Goal: Task Accomplishment & Management: Manage account settings

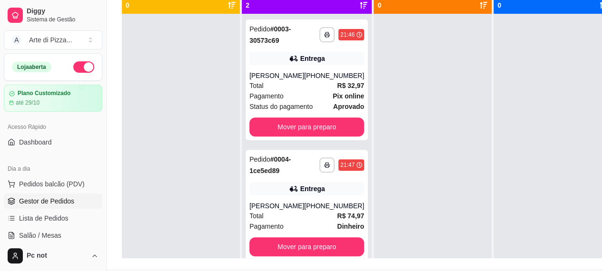
scroll to position [152, 0]
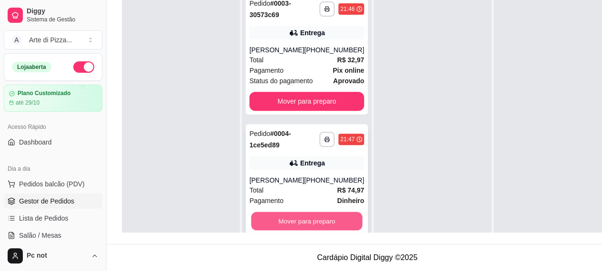
click at [330, 212] on button "Mover para preparo" at bounding box center [306, 221] width 111 height 19
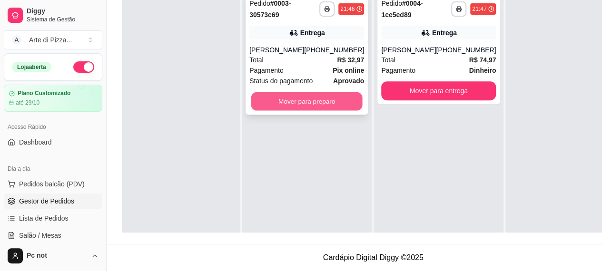
click at [303, 92] on button "Mover para preparo" at bounding box center [306, 101] width 111 height 19
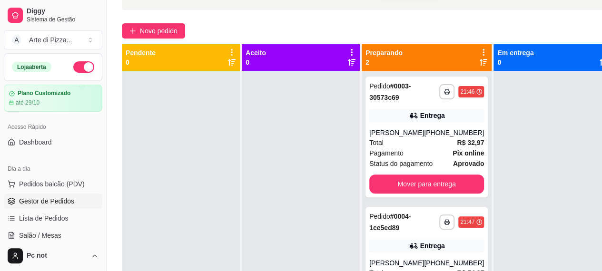
scroll to position [57, 0]
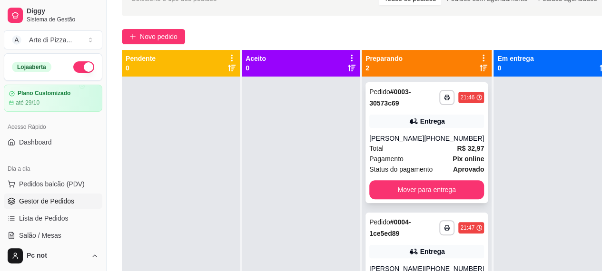
click at [430, 132] on div "**********" at bounding box center [426, 142] width 122 height 121
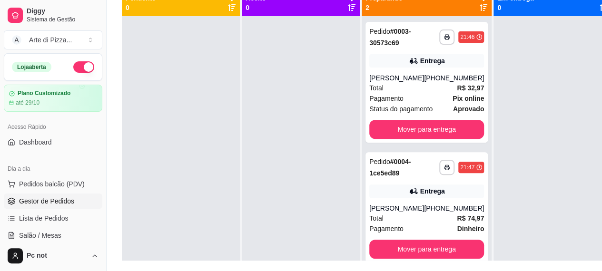
scroll to position [152, 0]
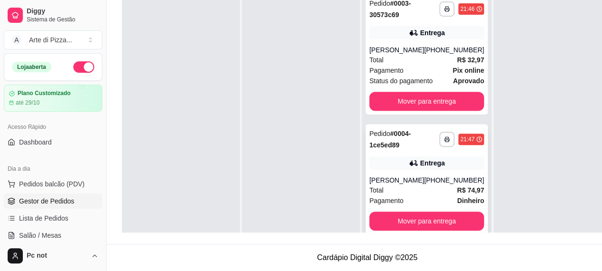
click at [440, 157] on div "Entrega" at bounding box center [426, 163] width 115 height 13
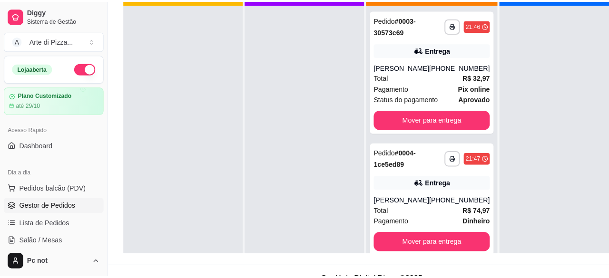
scroll to position [130, 0]
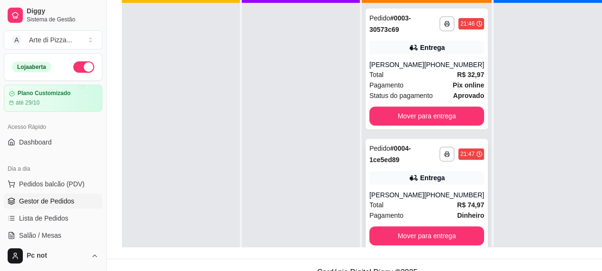
click at [376, 183] on div "Entrega" at bounding box center [426, 177] width 115 height 13
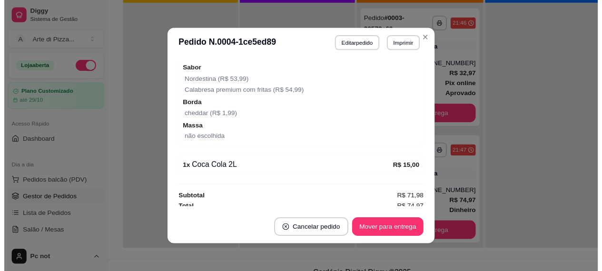
scroll to position [332, 0]
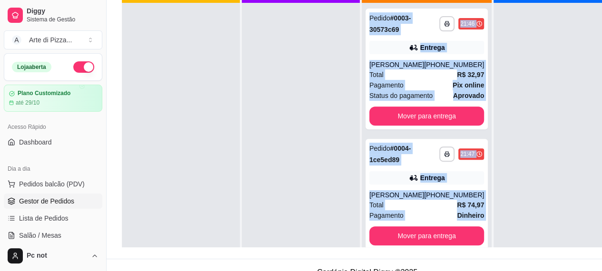
drag, startPoint x: 259, startPoint y: 199, endPoint x: 593, endPoint y: 158, distance: 336.5
click at [593, 158] on div "**********" at bounding box center [367, 111] width 490 height 271
click at [562, 162] on div at bounding box center [552, 138] width 118 height 271
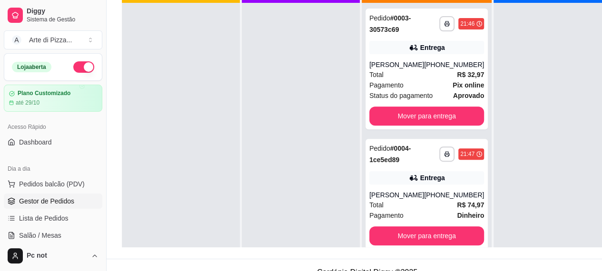
click at [562, 162] on div at bounding box center [552, 138] width 118 height 271
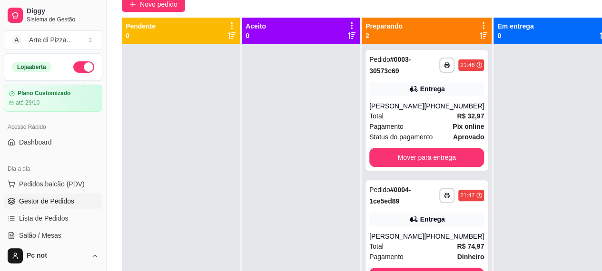
scroll to position [152, 0]
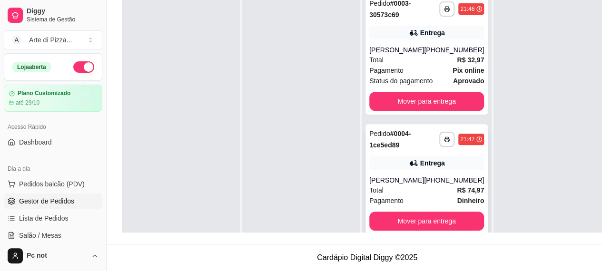
click at [385, 162] on div "Entrega" at bounding box center [426, 163] width 115 height 13
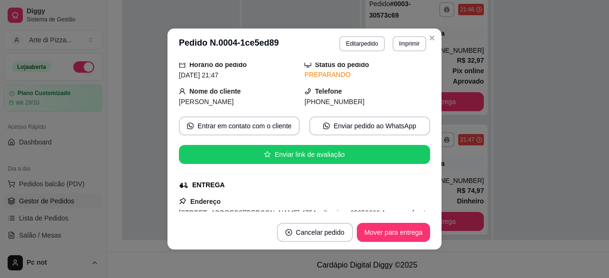
scroll to position [0, 0]
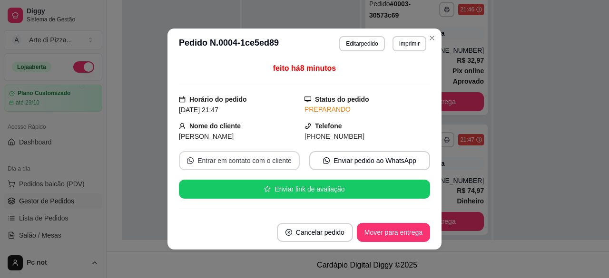
click at [271, 159] on button "Entrar em contato com o cliente" at bounding box center [239, 160] width 121 height 19
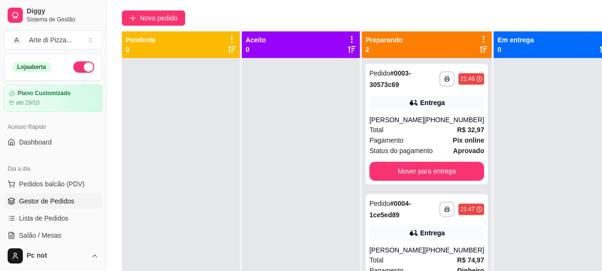
scroll to position [152, 0]
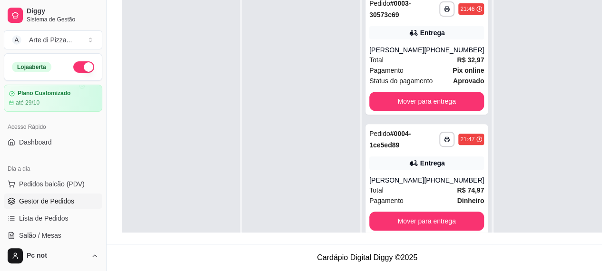
click at [289, 191] on div at bounding box center [301, 123] width 118 height 271
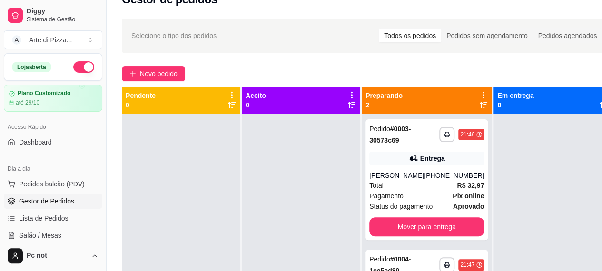
scroll to position [12, 0]
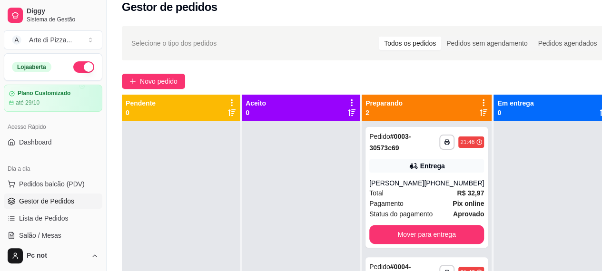
click at [265, 66] on div "**********" at bounding box center [367, 198] width 521 height 357
drag, startPoint x: 579, startPoint y: 106, endPoint x: 578, endPoint y: 133, distance: 26.7
click at [578, 133] on div "Em entrega 0" at bounding box center [552, 244] width 119 height 298
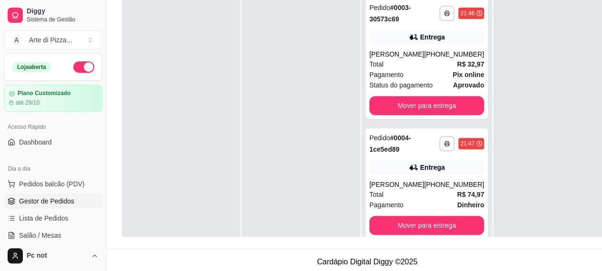
scroll to position [152, 0]
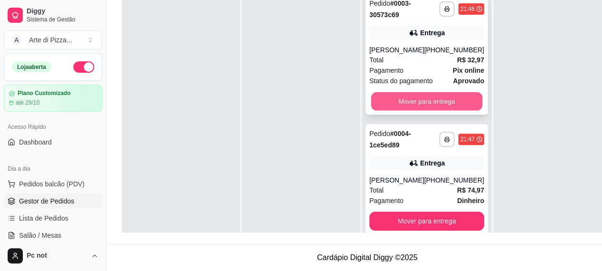
click at [457, 94] on button "Mover para entrega" at bounding box center [426, 101] width 111 height 19
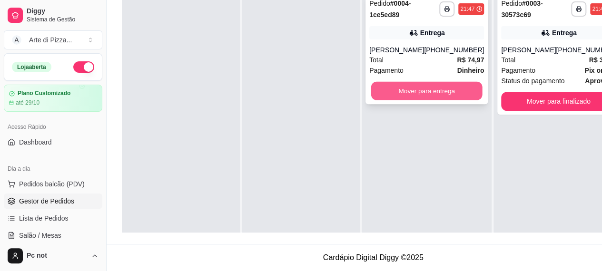
click at [451, 82] on button "Mover para entrega" at bounding box center [426, 91] width 111 height 19
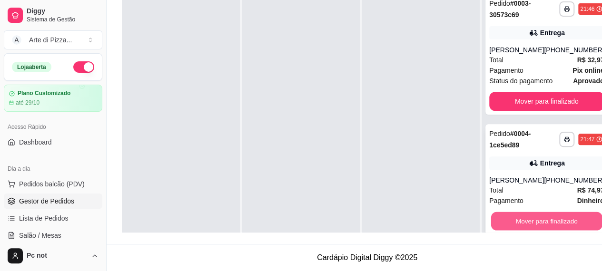
click at [549, 213] on button "Mover para finalizado" at bounding box center [546, 221] width 111 height 19
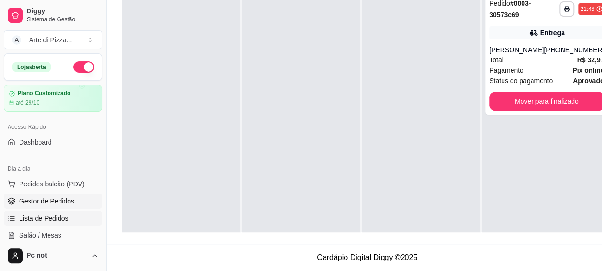
click at [80, 216] on link "Lista de Pedidos" at bounding box center [53, 218] width 98 height 15
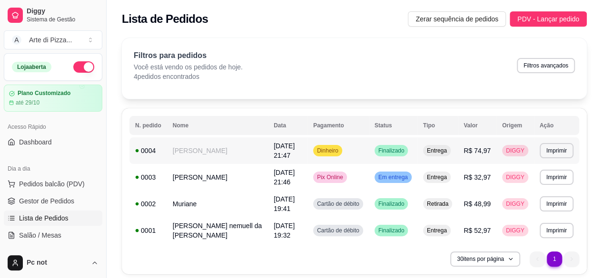
click at [343, 137] on td "Dinheiro" at bounding box center [337, 150] width 61 height 27
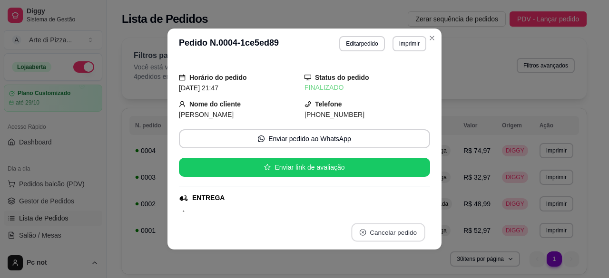
click at [391, 232] on button "Cancelar pedido" at bounding box center [388, 233] width 74 height 19
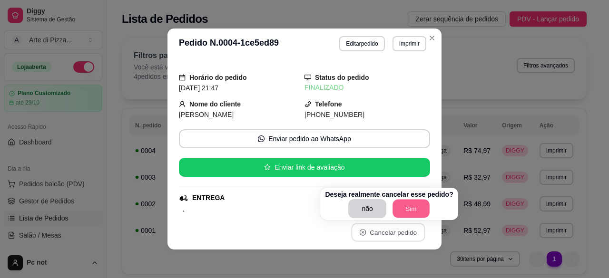
click at [405, 212] on button "Sim" at bounding box center [410, 209] width 37 height 19
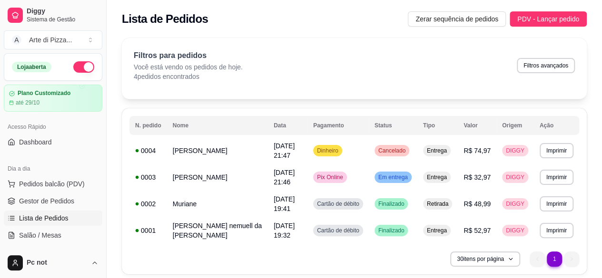
click at [381, 70] on div "Filtros para pedidos Você está vendo os pedidos de hoje. 4 pedidos encontrados …" at bounding box center [354, 65] width 441 height 31
click at [80, 197] on link "Gestor de Pedidos" at bounding box center [53, 201] width 98 height 15
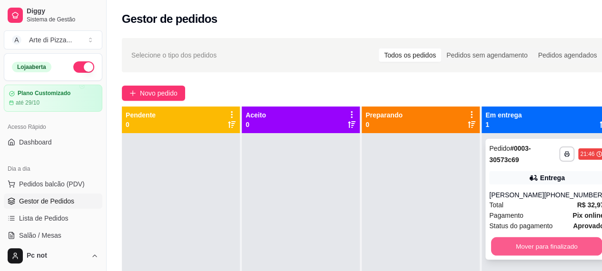
click at [531, 238] on button "Mover para finalizado" at bounding box center [546, 246] width 111 height 19
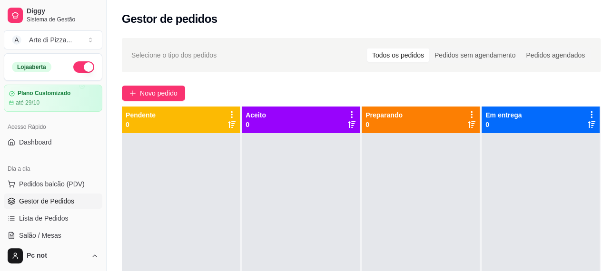
click at [81, 69] on button "button" at bounding box center [83, 66] width 21 height 11
